Goal: Transaction & Acquisition: Purchase product/service

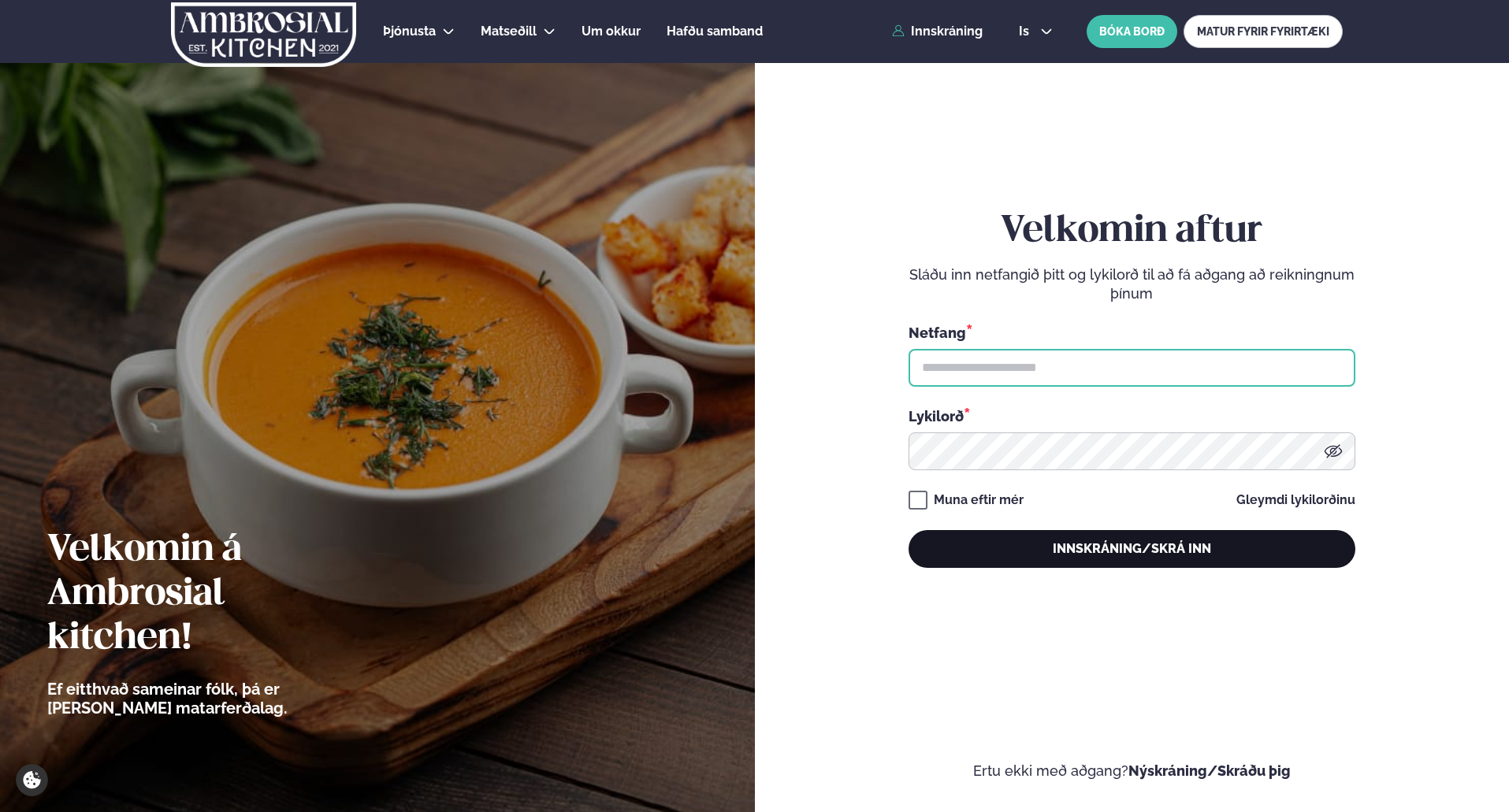
type input "**********"
click at [1122, 546] on button "Innskráning/Skrá inn" at bounding box center [1131, 549] width 447 height 38
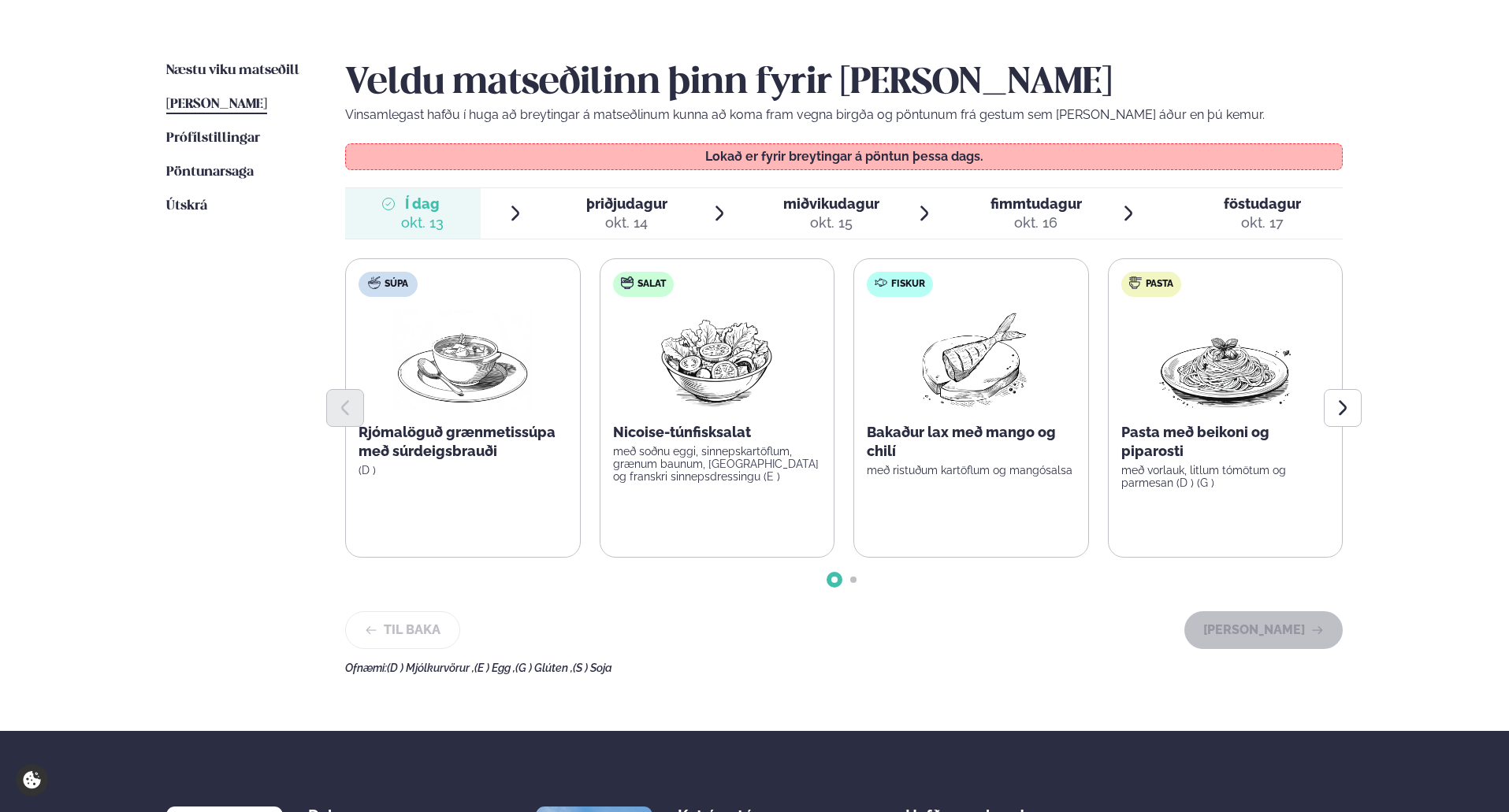
scroll to position [193, 0]
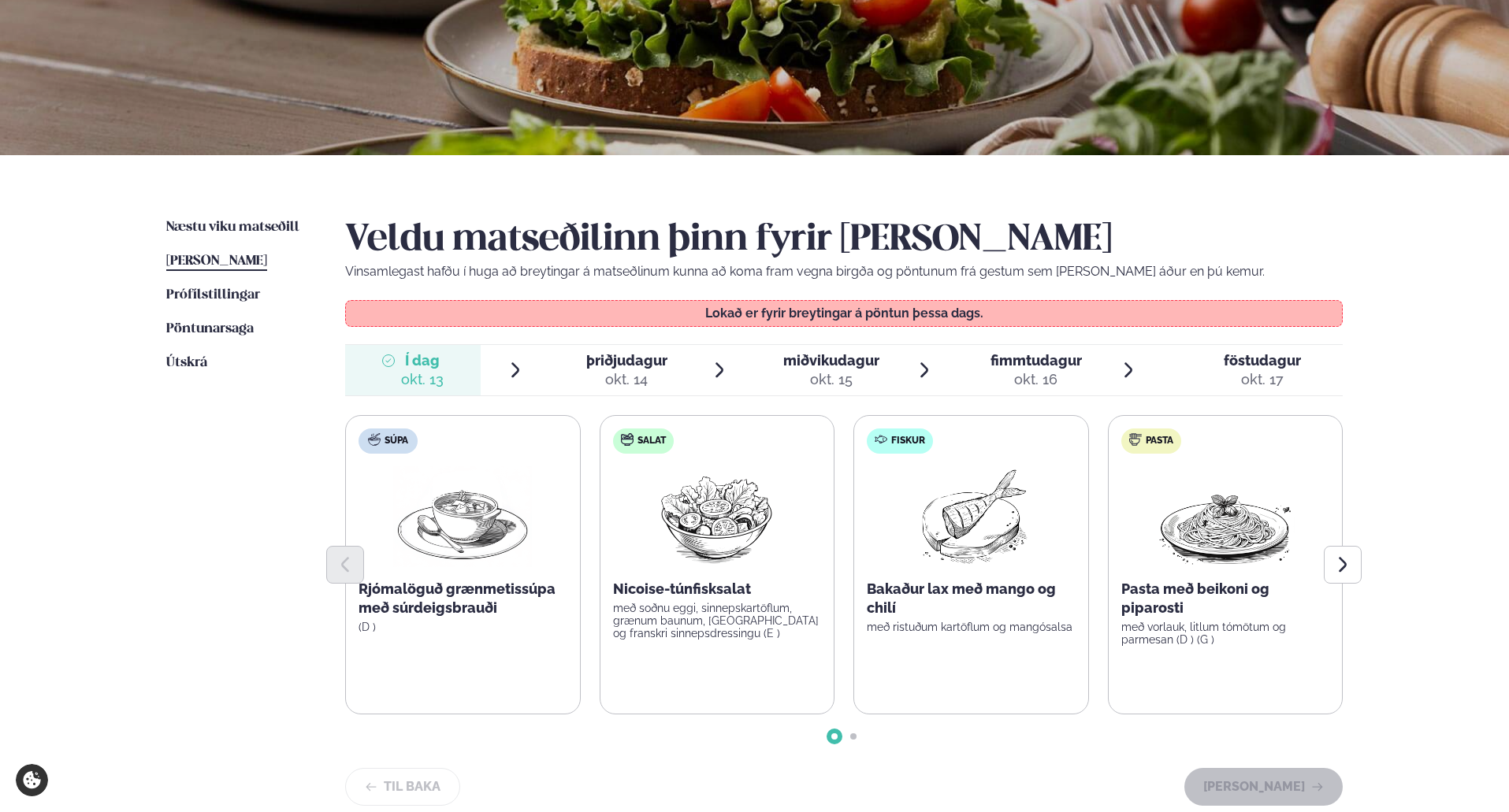
click at [615, 360] on span "þriðjudagur" at bounding box center [626, 360] width 81 height 16
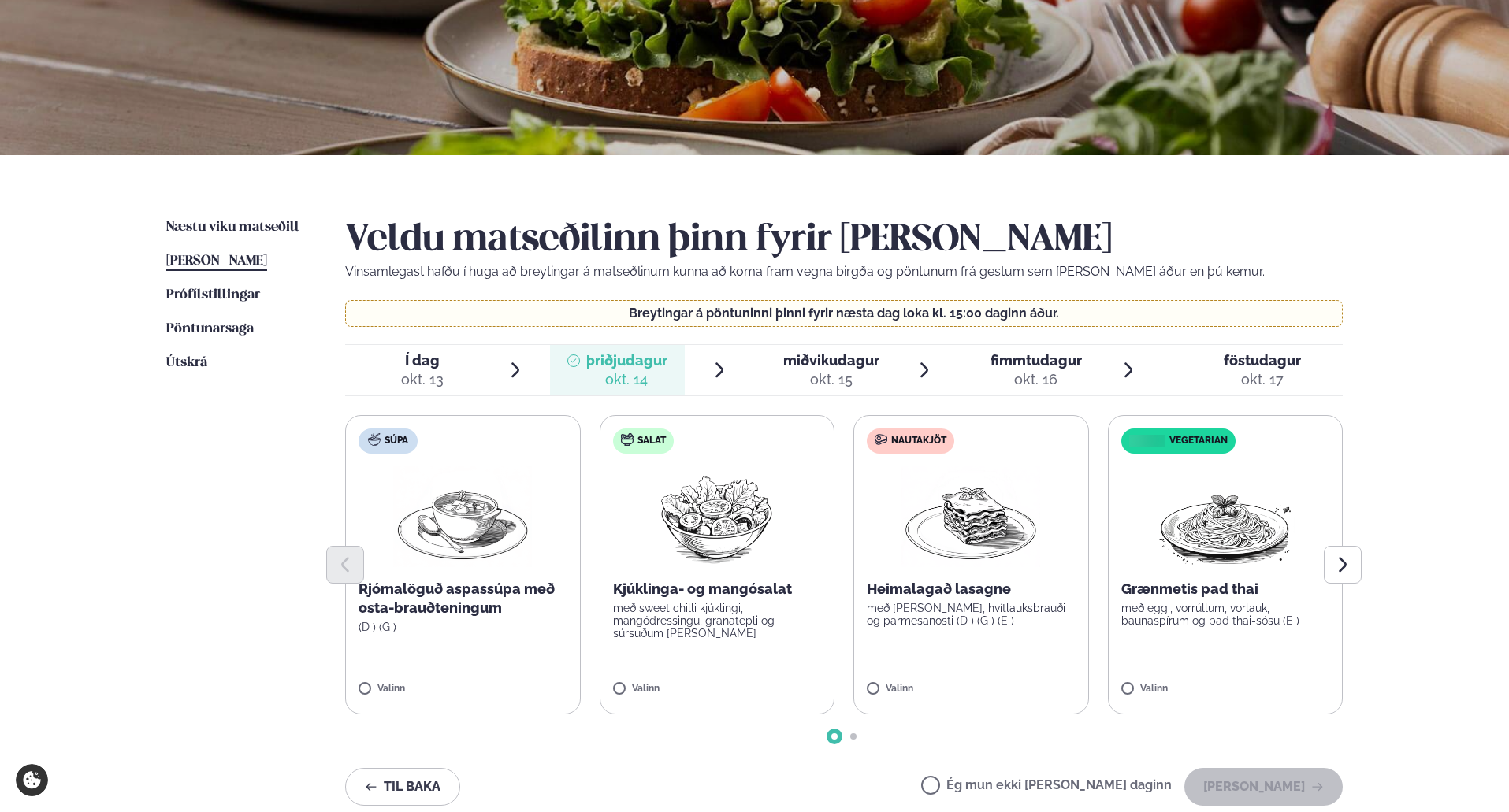
click at [469, 364] on span "Í dag Í d. [DATE]" at bounding box center [412, 369] width 136 height 50
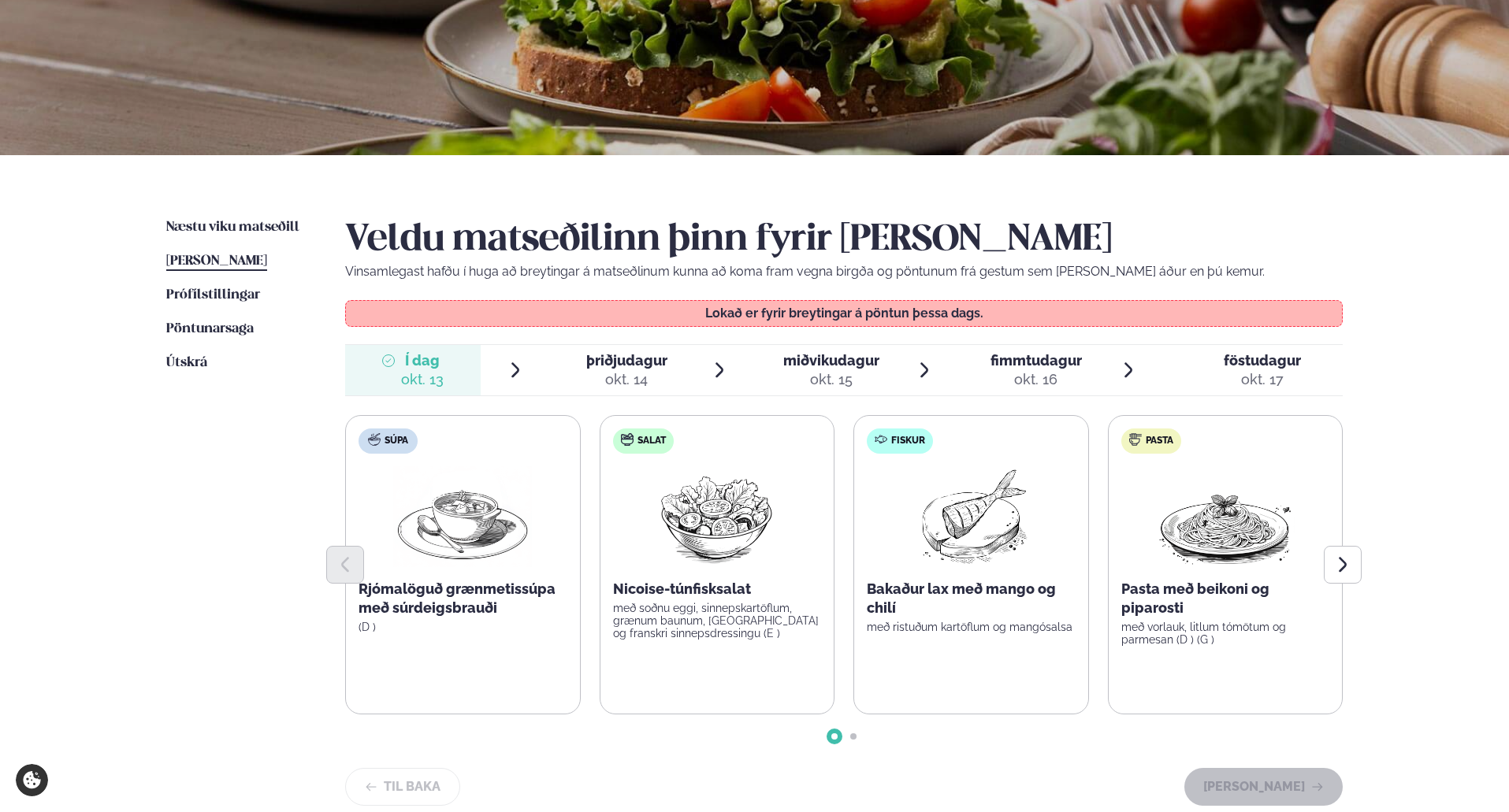
click at [591, 364] on span "þriðjudagur" at bounding box center [626, 360] width 81 height 16
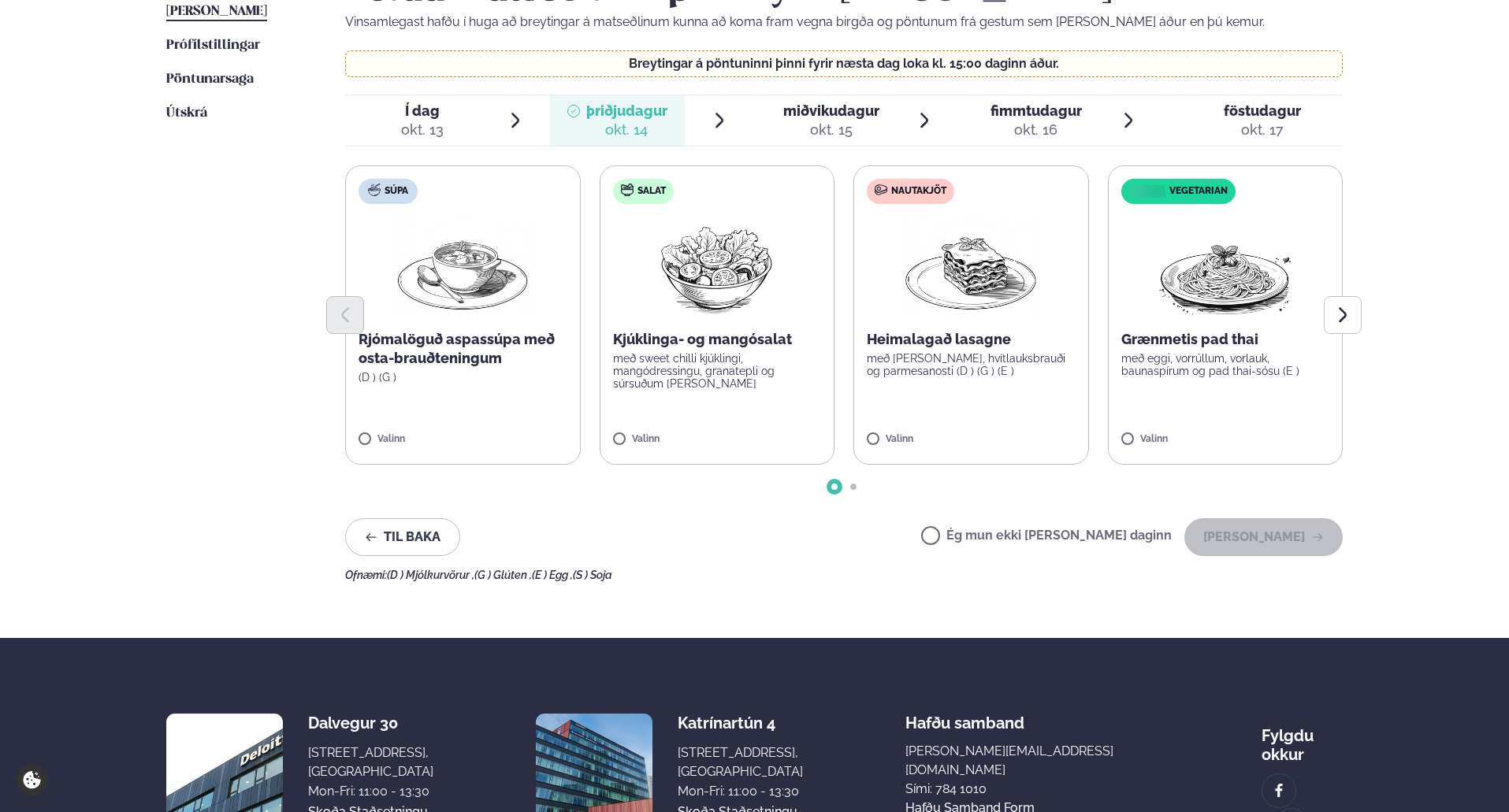
scroll to position [350, 0]
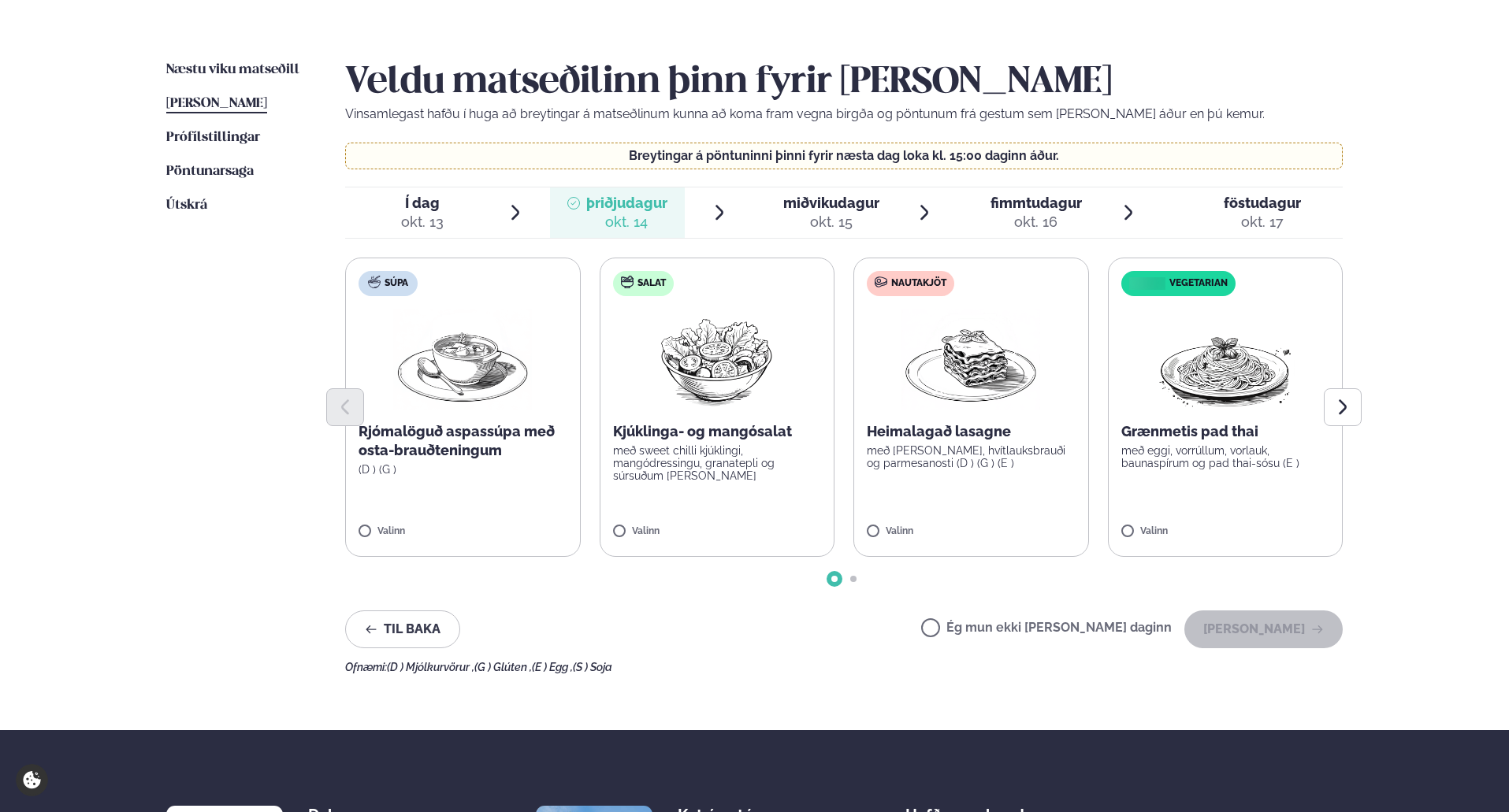
click at [804, 201] on span "miðvikudagur" at bounding box center [831, 203] width 96 height 16
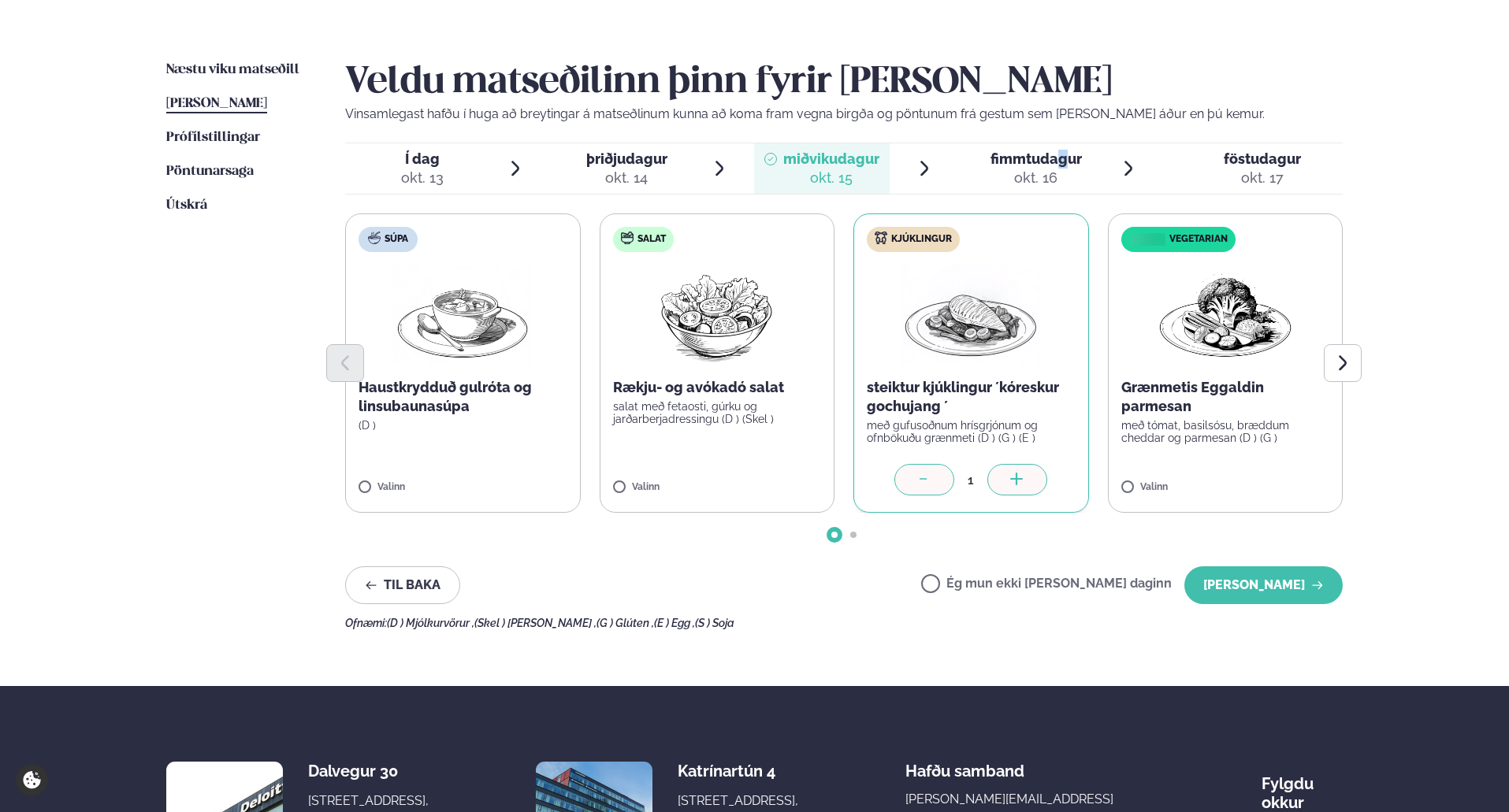
click at [1065, 165] on span "fimmtudagur" at bounding box center [1036, 159] width 91 height 16
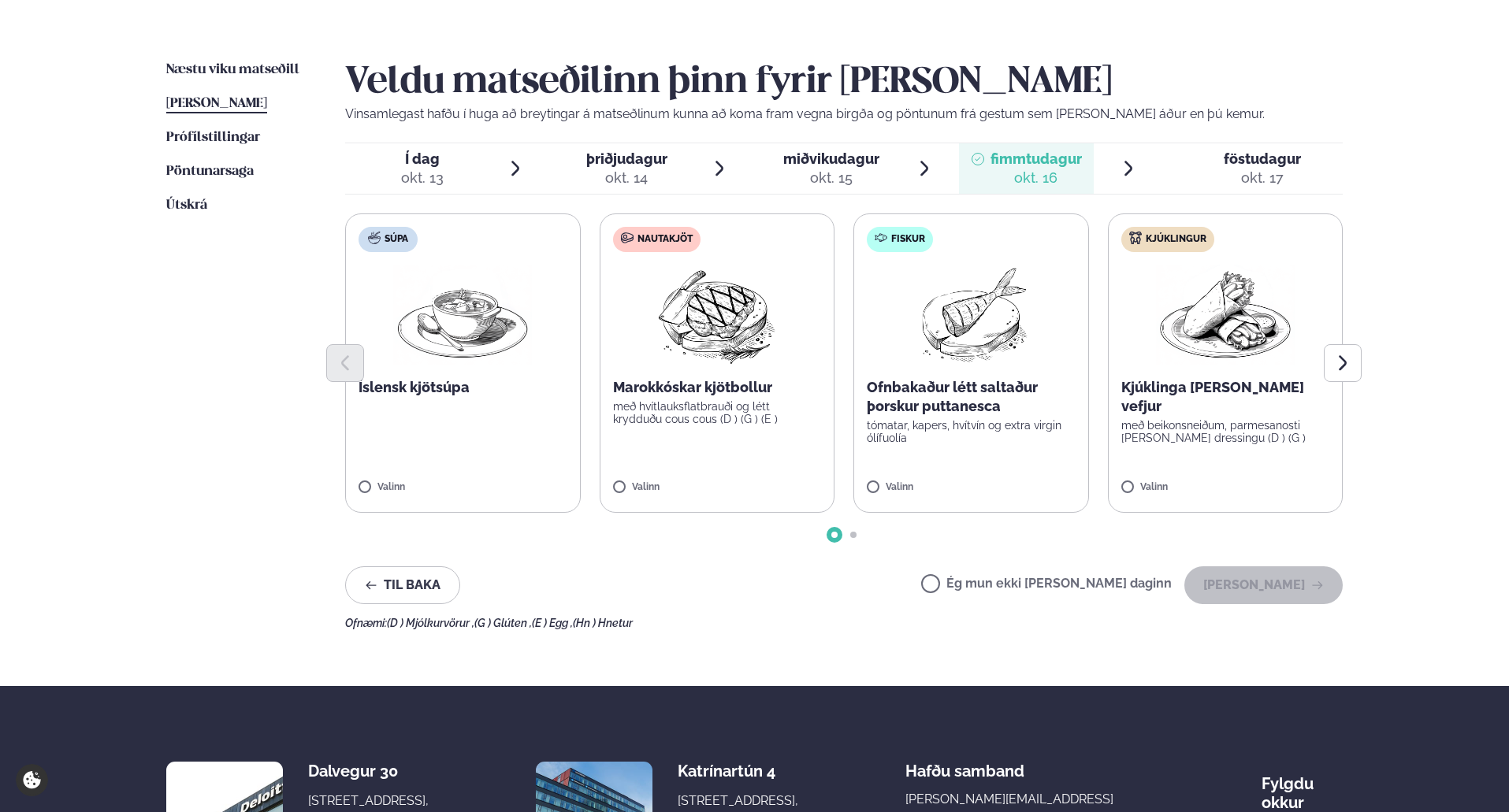
click at [875, 480] on label "Fiskur Ofnbakaður létt saltaður þorskur puttanesca tómatar, kapers, hvítvín og …" at bounding box center [971, 364] width 235 height 299
click at [1239, 158] on span "föstudagur" at bounding box center [1262, 159] width 77 height 16
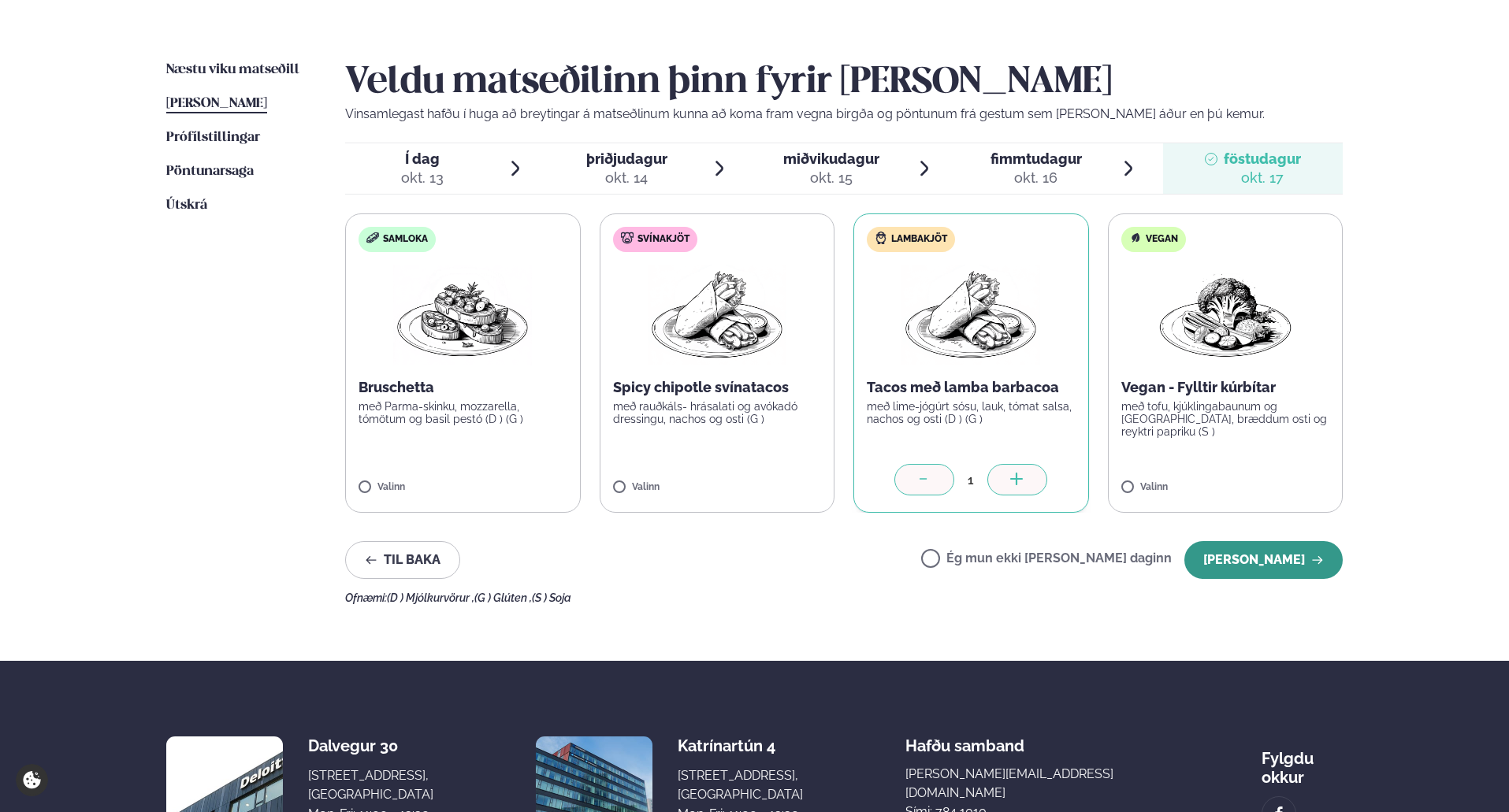
click at [1247, 547] on button "[PERSON_NAME]" at bounding box center [1263, 560] width 158 height 38
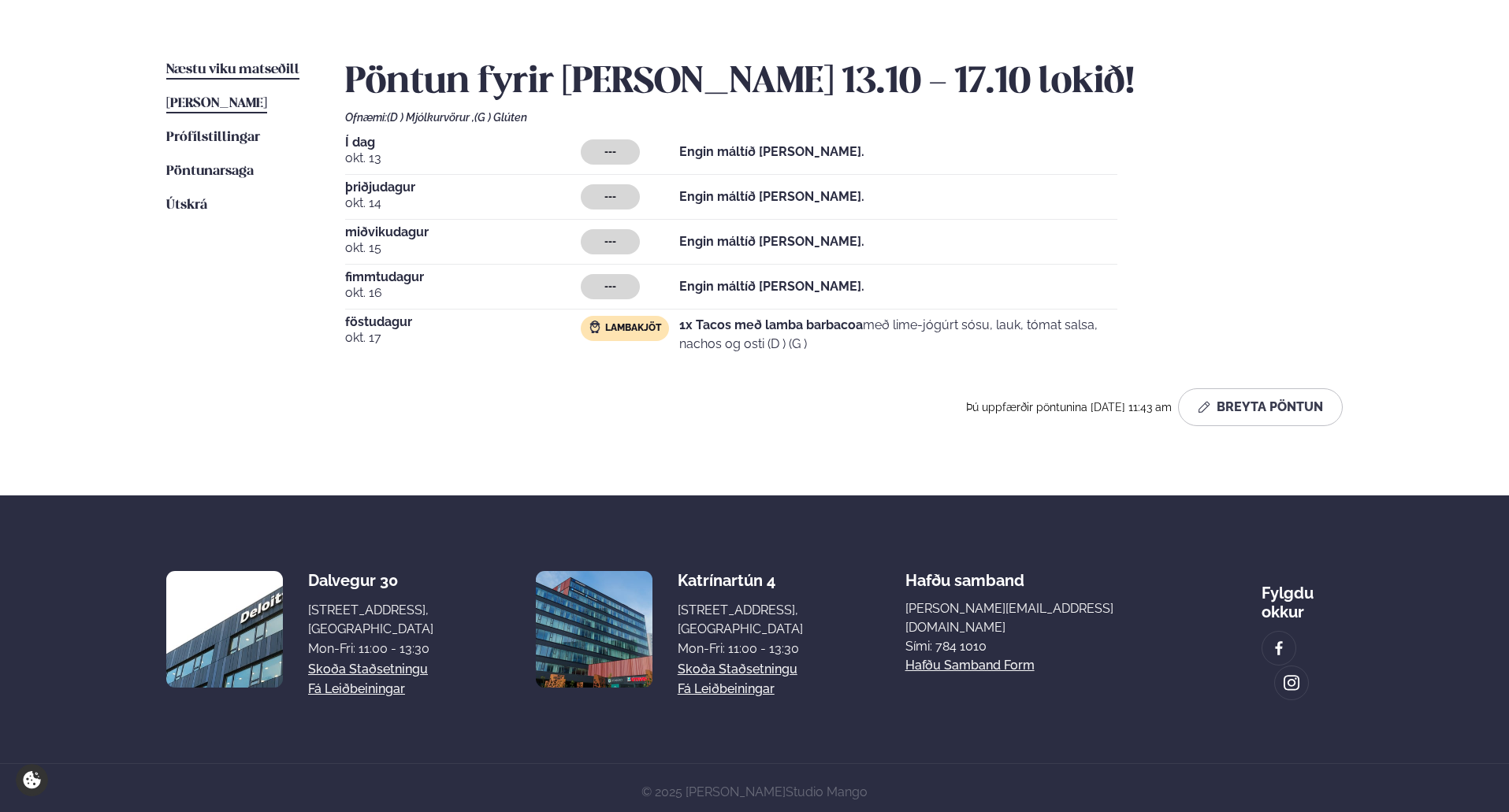
click at [229, 66] on span "Næstu viku matseðill" at bounding box center [233, 70] width 133 height 13
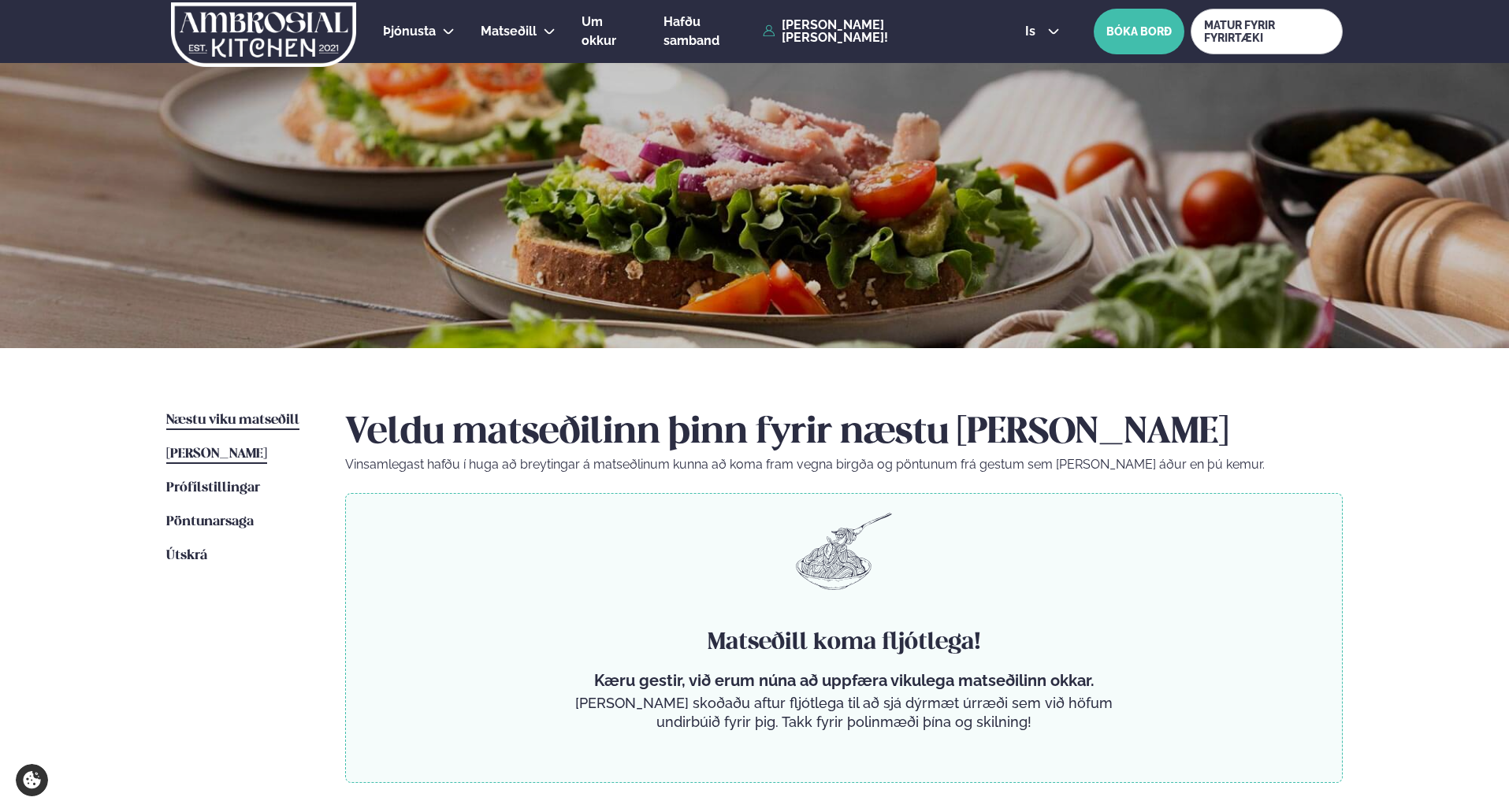
click at [215, 455] on span "[PERSON_NAME]" at bounding box center [216, 454] width 101 height 13
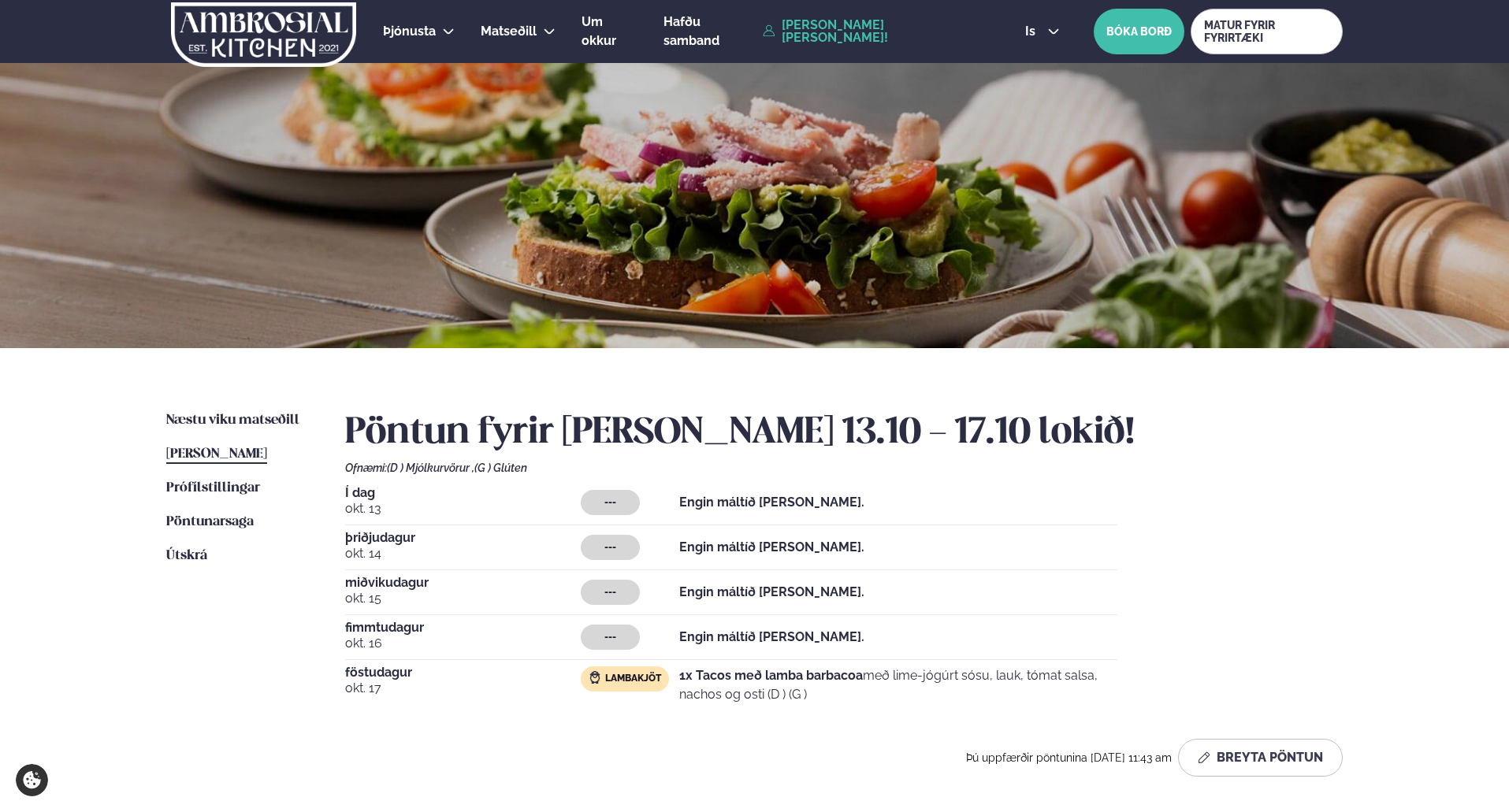
drag, startPoint x: 336, startPoint y: 515, endPoint x: 343, endPoint y: 522, distance: 9.9
click at [339, 518] on div "Næstu [PERSON_NAME] matseðill Næsta vika [PERSON_NAME] matseðill [PERSON_NAME] …" at bounding box center [754, 596] width 1271 height 498
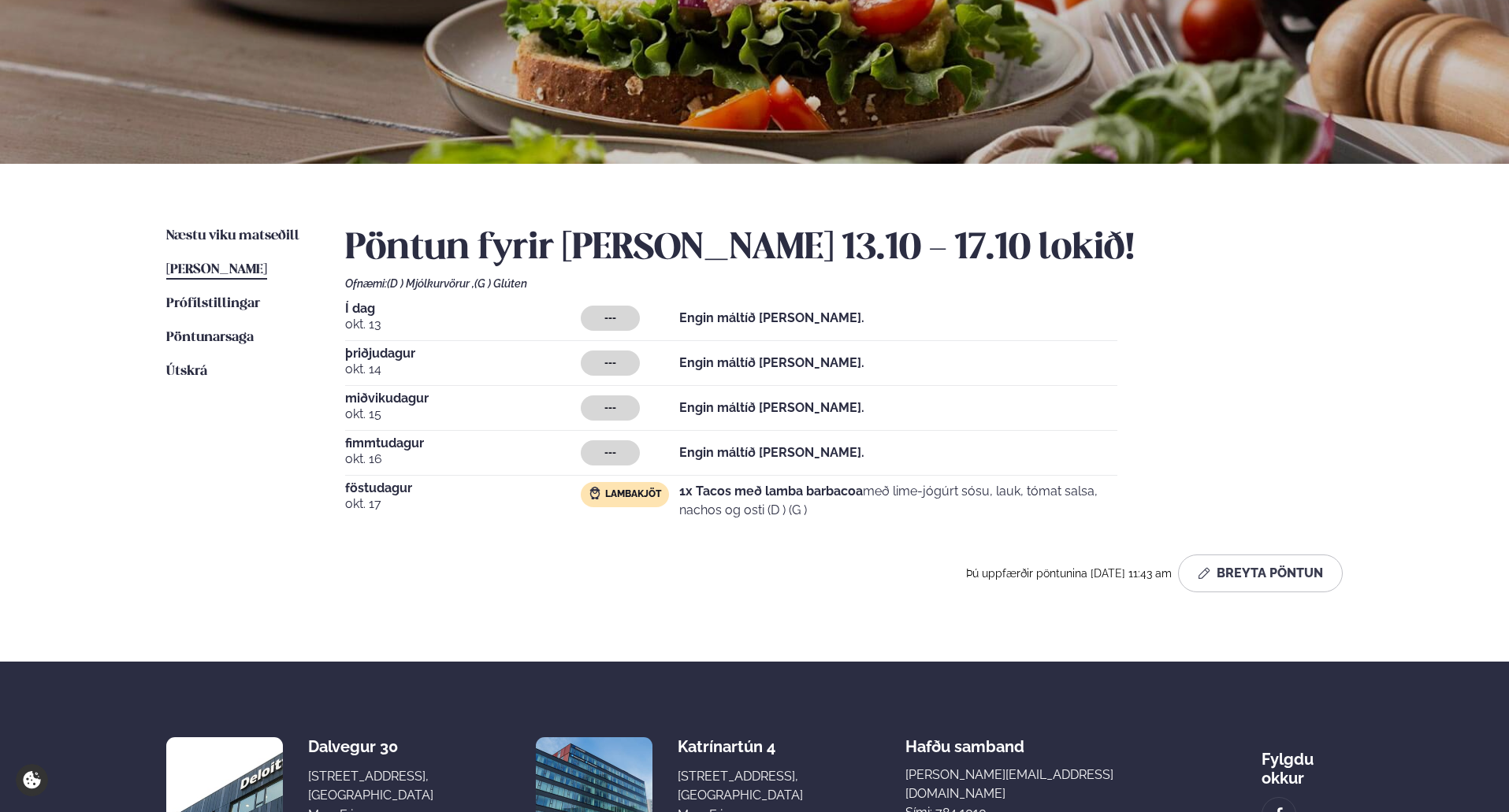
scroll to position [353, 0]
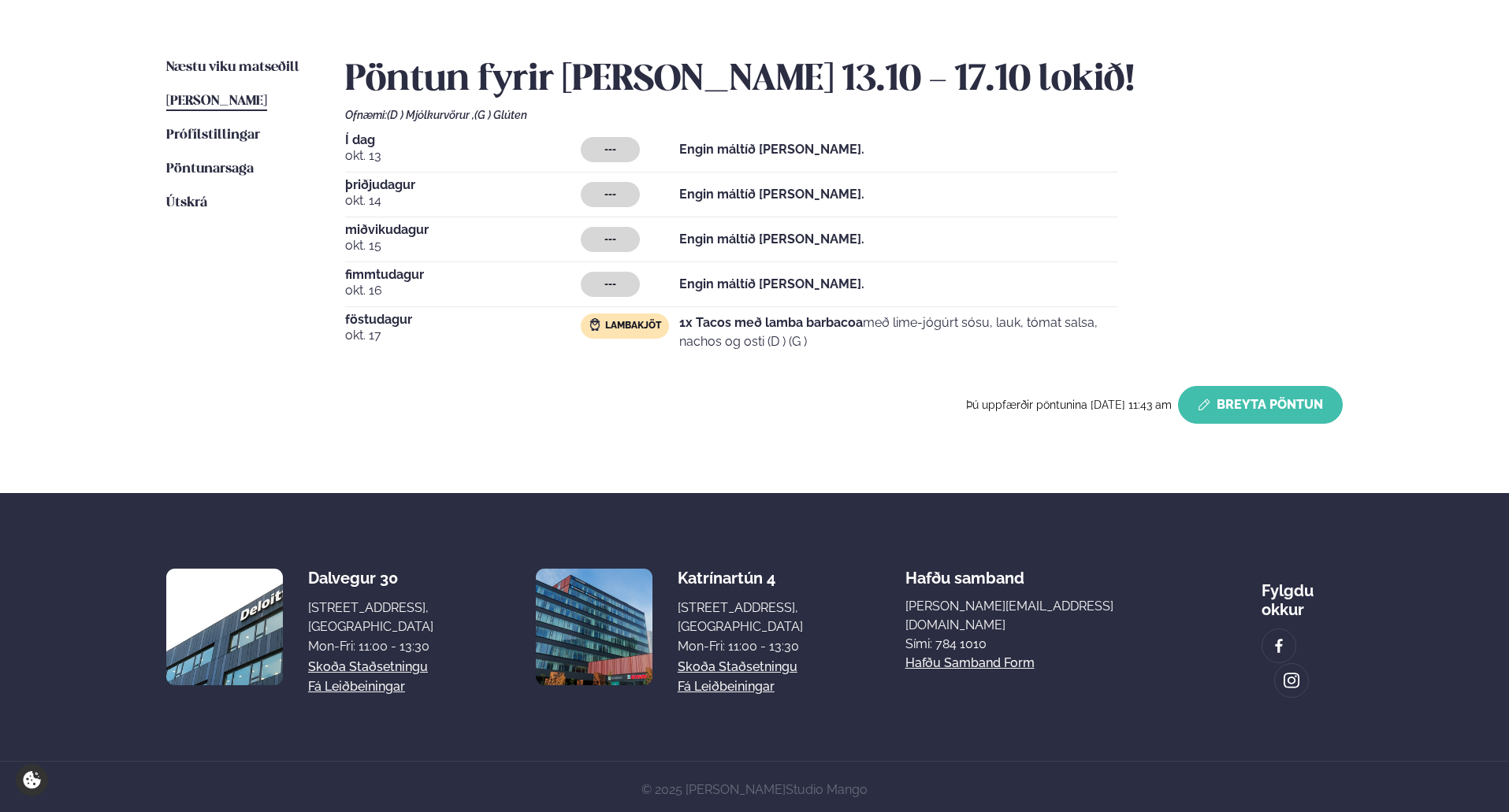
click at [1227, 415] on button "Breyta Pöntun" at bounding box center [1261, 405] width 165 height 38
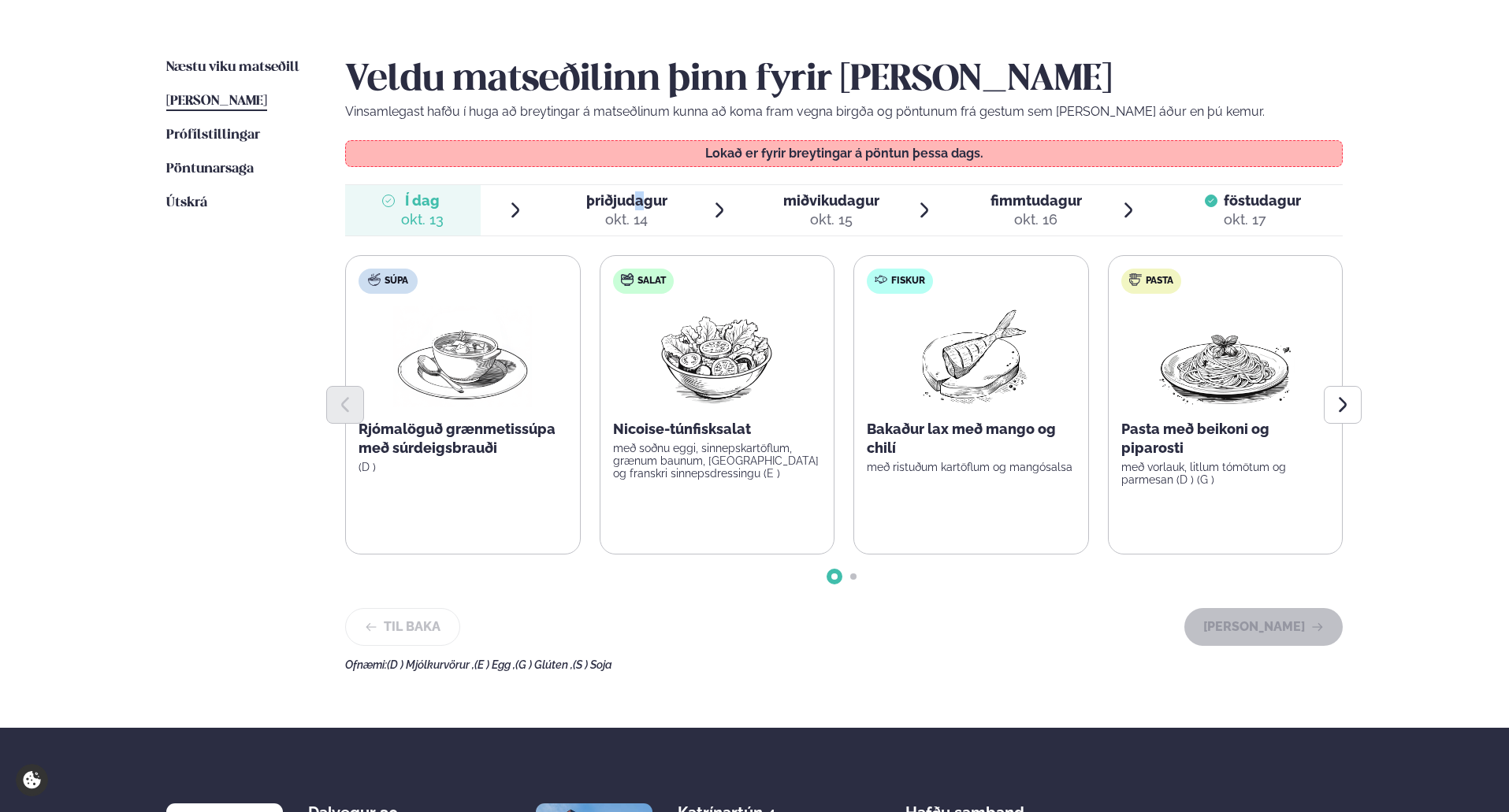
click at [639, 202] on span "þriðjudagur" at bounding box center [626, 201] width 81 height 16
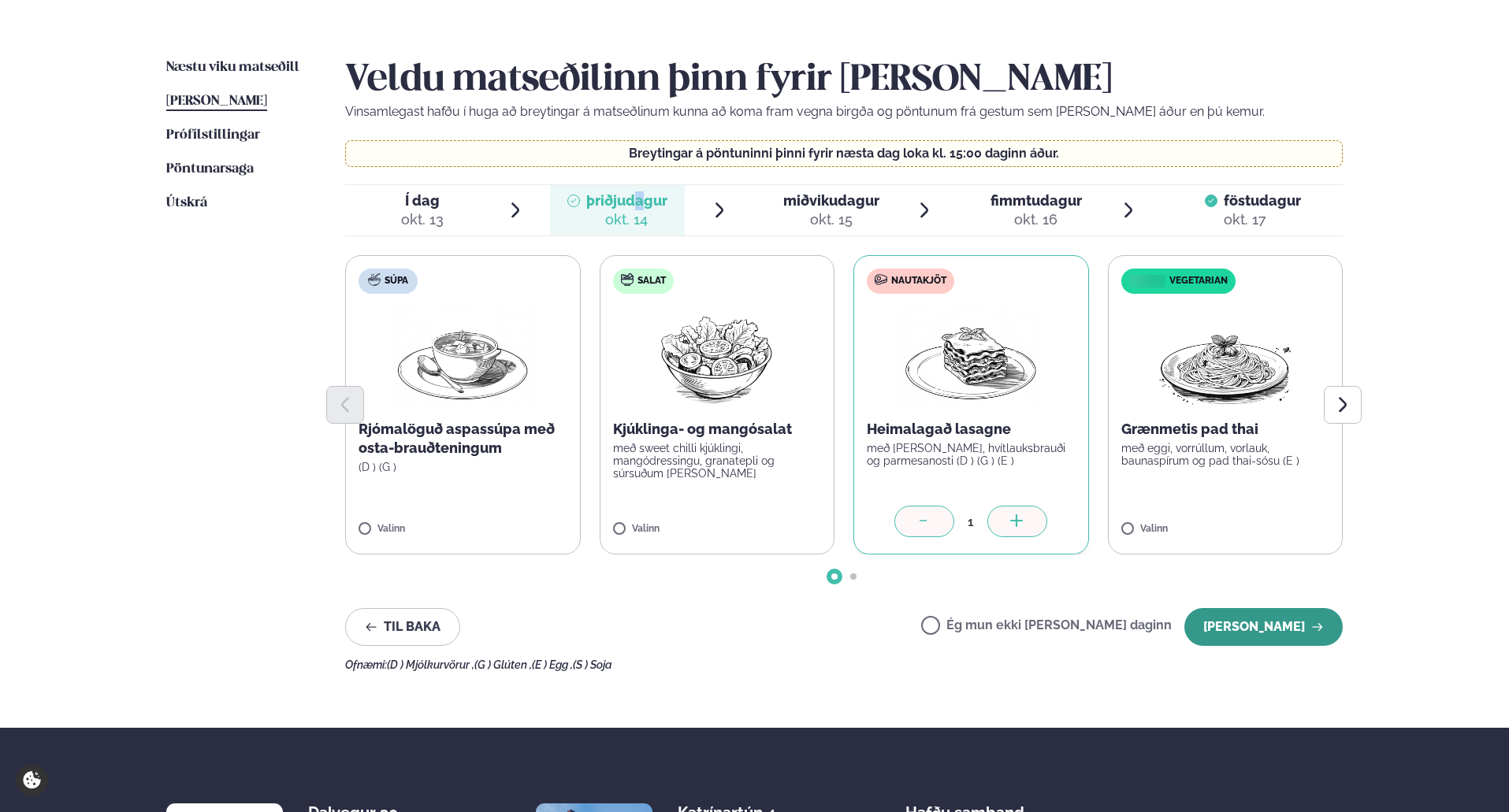
click at [1247, 628] on button "[PERSON_NAME]" at bounding box center [1263, 627] width 158 height 38
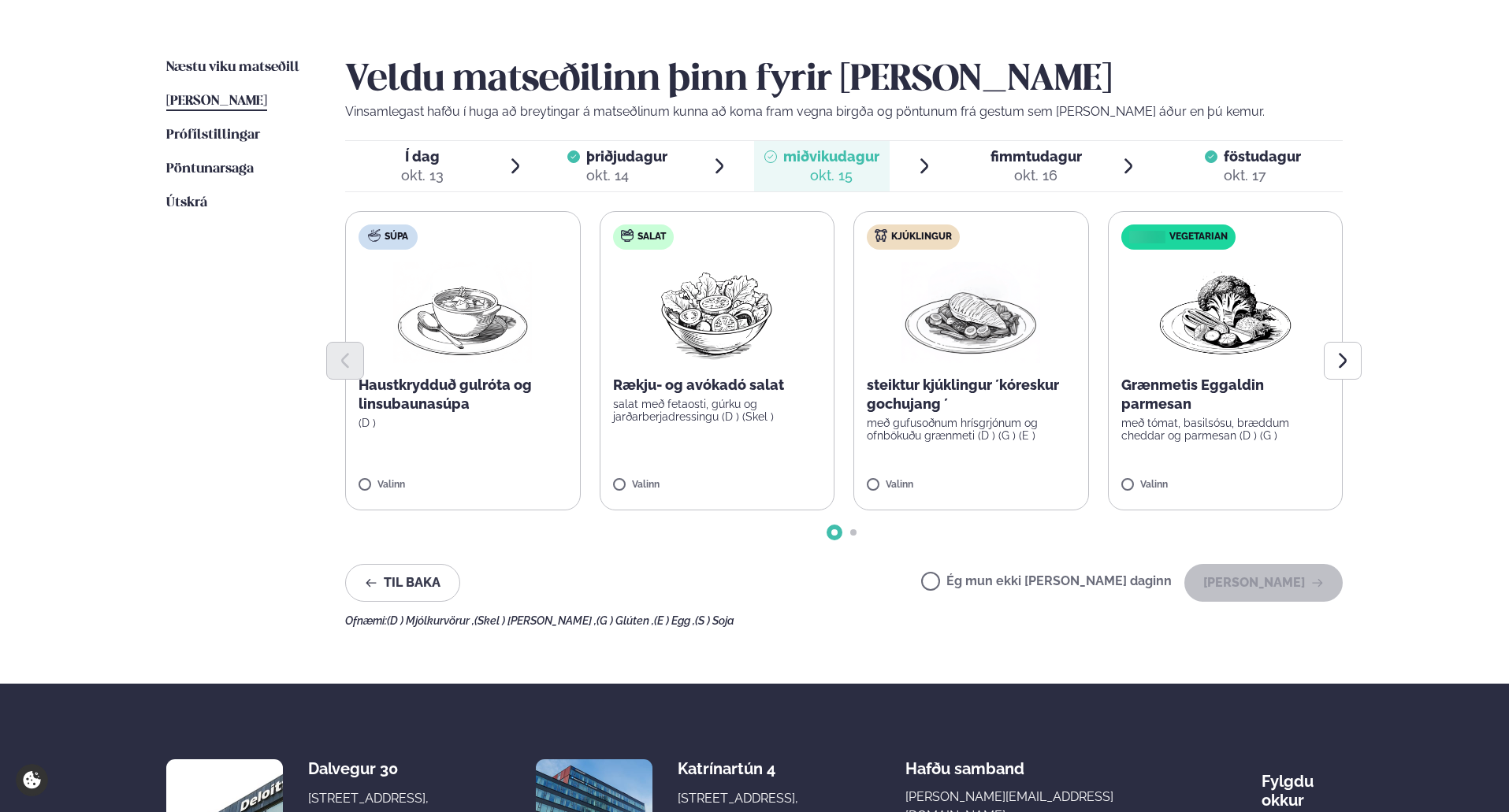
click at [908, 464] on label "Kjúklingur steiktur kjúklingur ´kóreskur gochujang ´ með gufusoðnum hrísgrjónum…" at bounding box center [971, 361] width 235 height 299
click at [1273, 576] on button "[PERSON_NAME]" at bounding box center [1263, 583] width 158 height 38
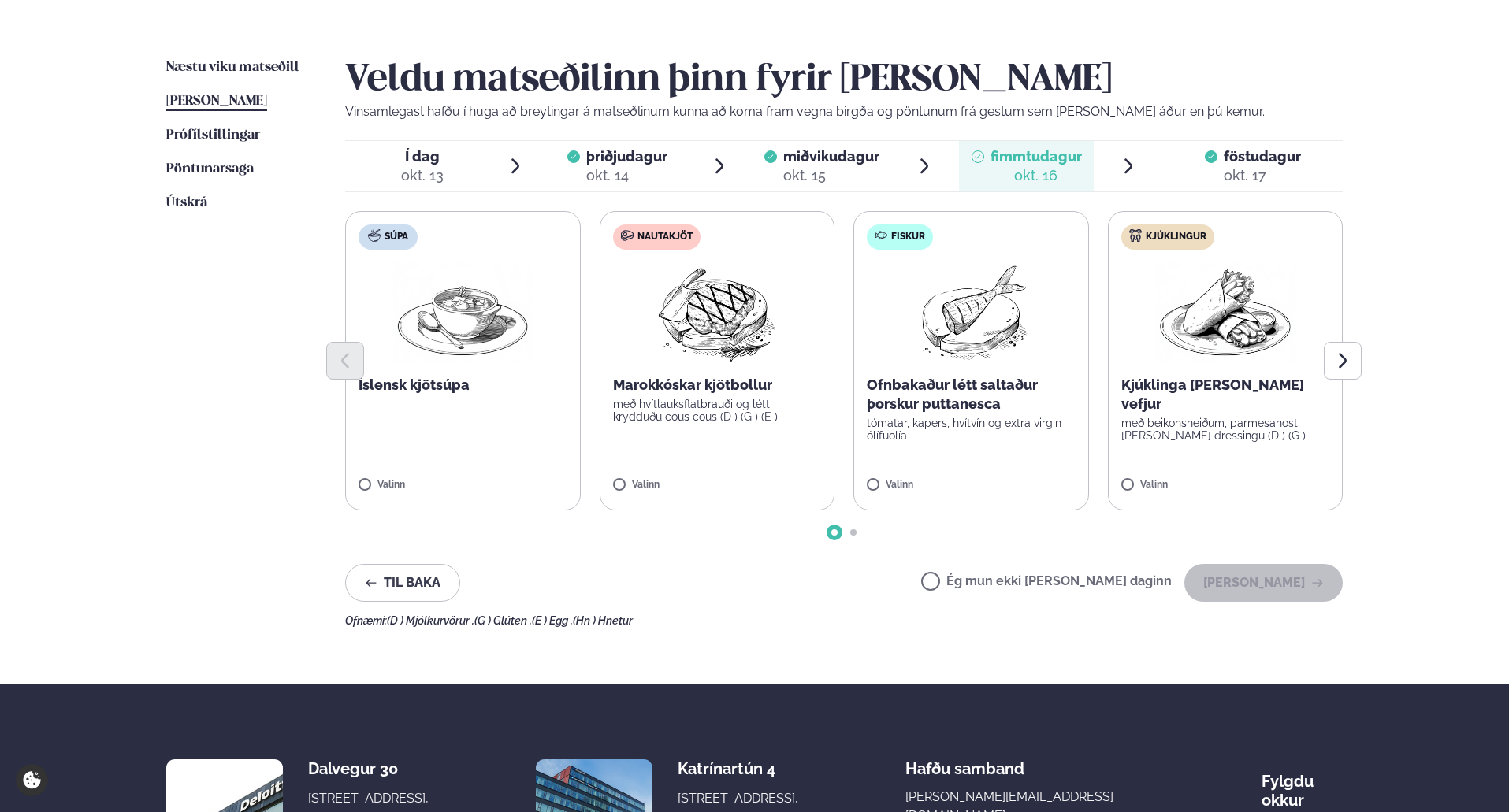
click at [901, 477] on label "Fiskur Ofnbakaður létt saltaður þorskur puttanesca tómatar, kapers, hvítvín og …" at bounding box center [971, 361] width 235 height 299
click at [1240, 578] on button "[PERSON_NAME]" at bounding box center [1263, 583] width 158 height 38
